Goal: Find specific page/section: Find specific page/section

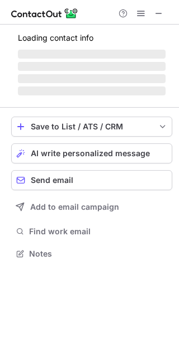
scroll to position [243, 179]
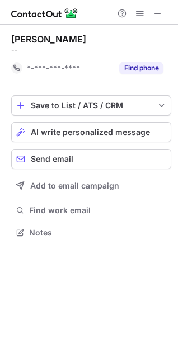
scroll to position [225, 178]
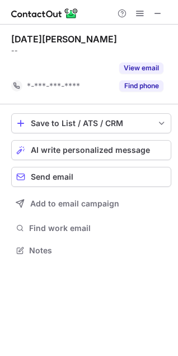
scroll to position [225, 178]
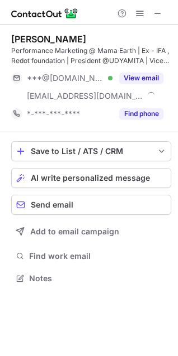
scroll to position [271, 178]
